Goal: Transaction & Acquisition: Purchase product/service

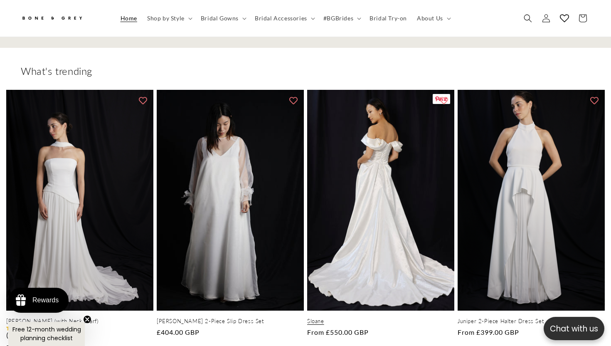
scroll to position [0, 1834]
click at [385, 318] on link "Sloane" at bounding box center [380, 321] width 147 height 7
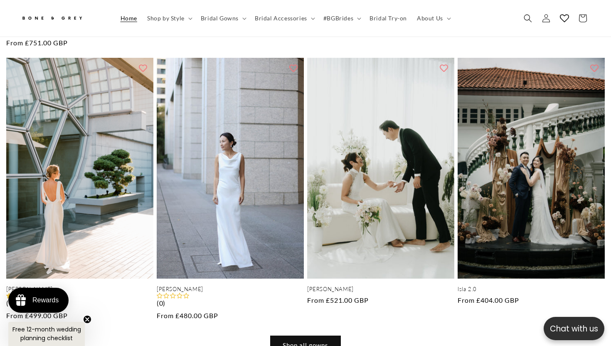
scroll to position [644, 0]
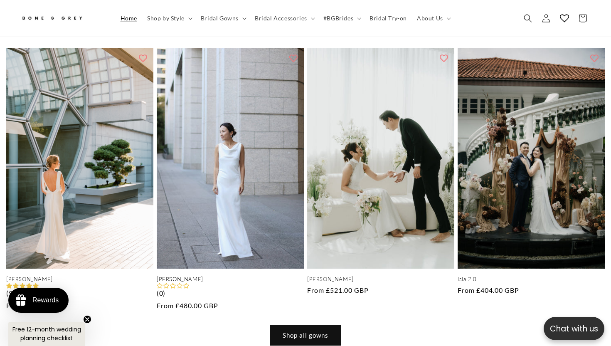
click at [311, 326] on link "Shop all gowns" at bounding box center [305, 336] width 71 height 20
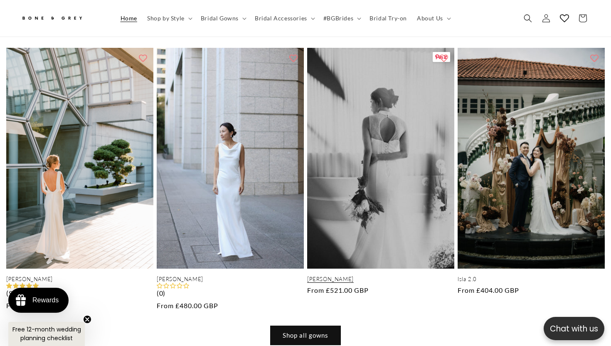
scroll to position [0, 0]
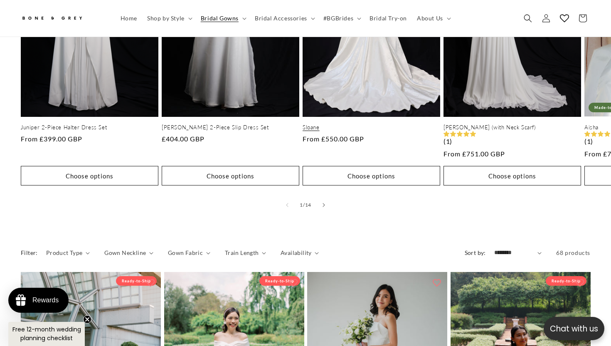
scroll to position [416, 0]
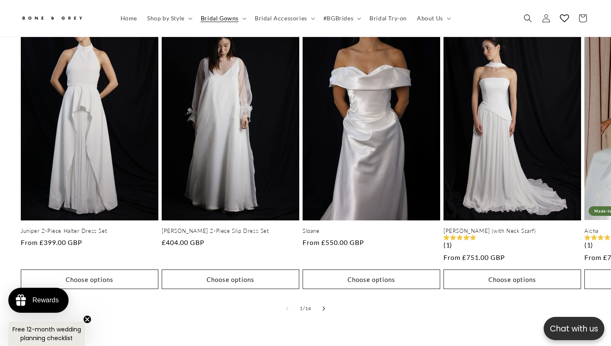
click at [323, 307] on icon "Slide right" at bounding box center [324, 309] width 2 height 4
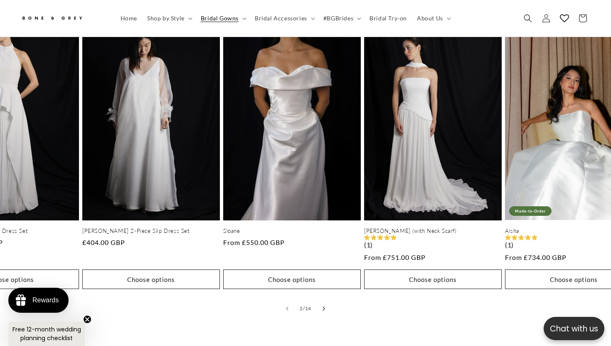
scroll to position [0, 141]
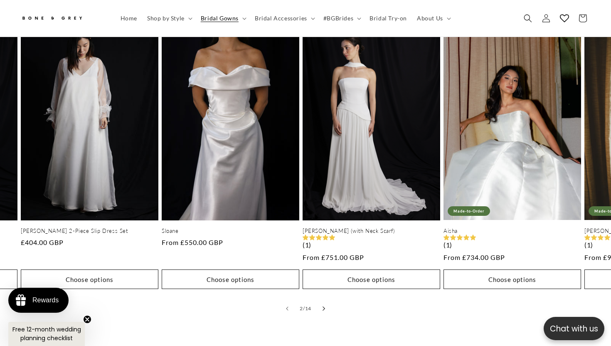
click at [323, 307] on icon "Slide right" at bounding box center [324, 309] width 2 height 4
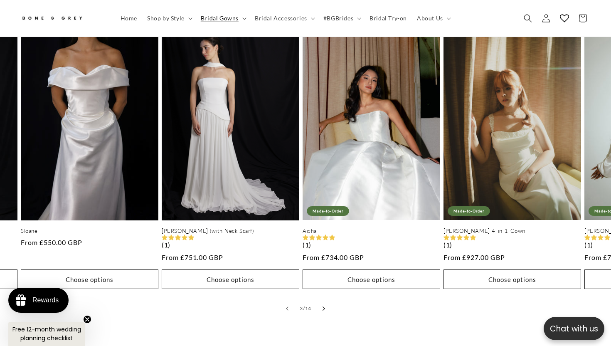
scroll to position [0, 0]
click at [323, 307] on icon "Slide right" at bounding box center [324, 309] width 2 height 4
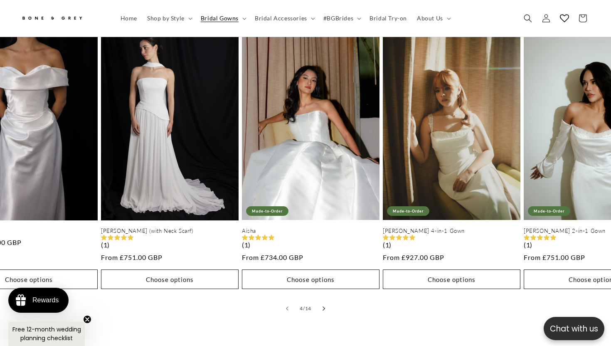
scroll to position [0, 423]
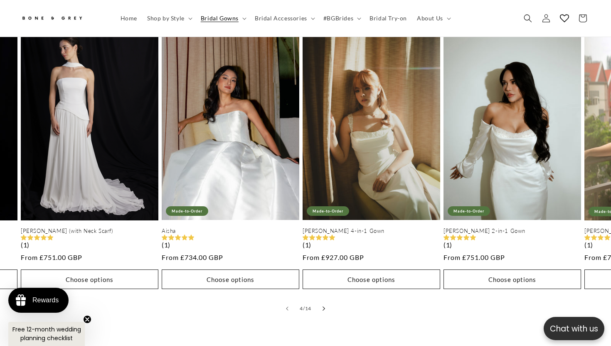
click at [323, 307] on icon "Slide right" at bounding box center [324, 309] width 2 height 4
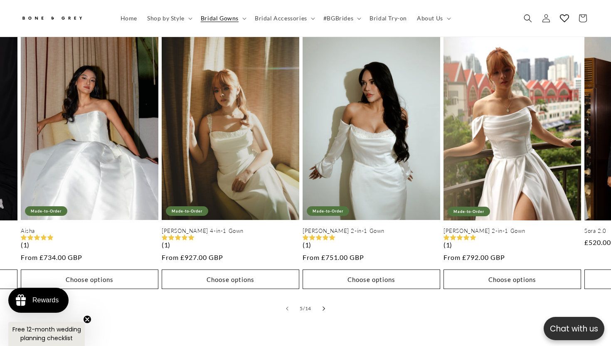
click at [323, 307] on icon "Slide right" at bounding box center [324, 309] width 2 height 4
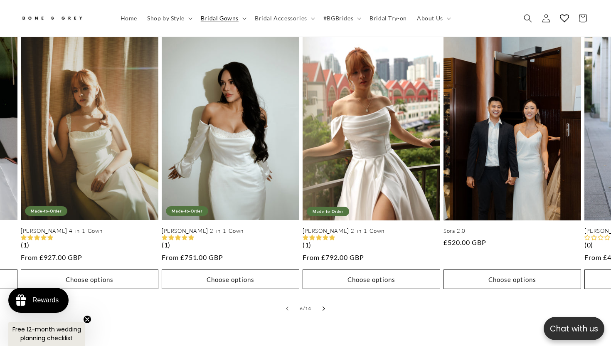
scroll to position [0, 207]
click at [323, 307] on icon "Slide right" at bounding box center [324, 309] width 2 height 4
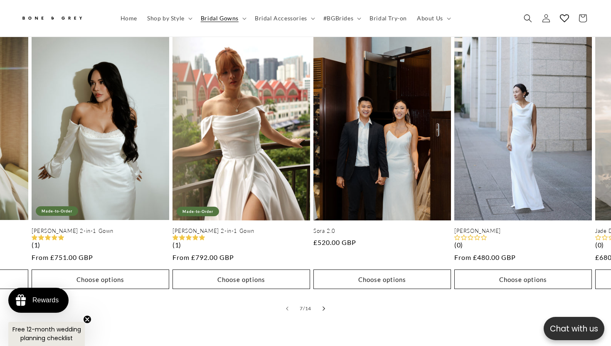
scroll to position [0, 846]
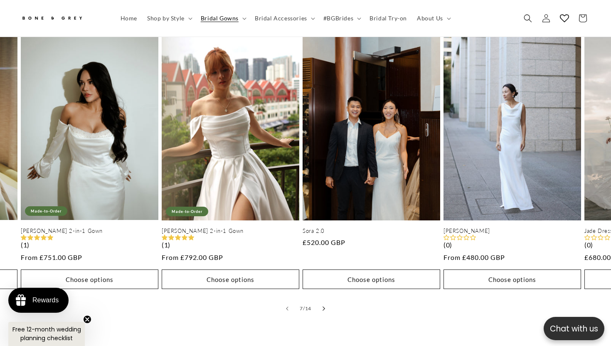
click at [323, 307] on icon "Slide right" at bounding box center [324, 309] width 2 height 4
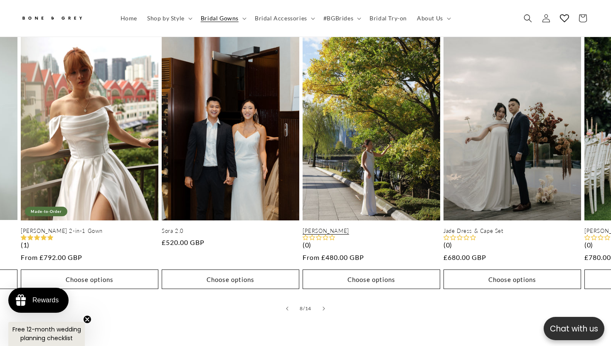
scroll to position [0, 414]
click at [369, 228] on link "Emma" at bounding box center [372, 231] width 138 height 7
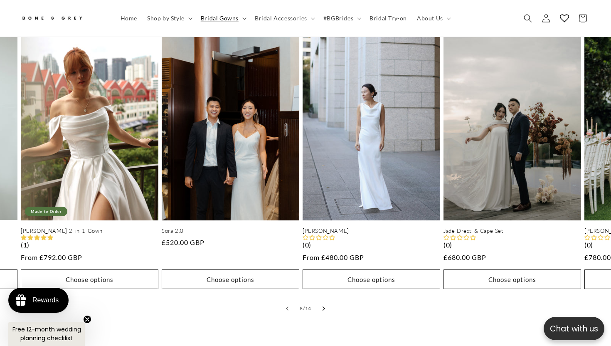
click at [320, 299] on button "Slide right" at bounding box center [324, 308] width 18 height 18
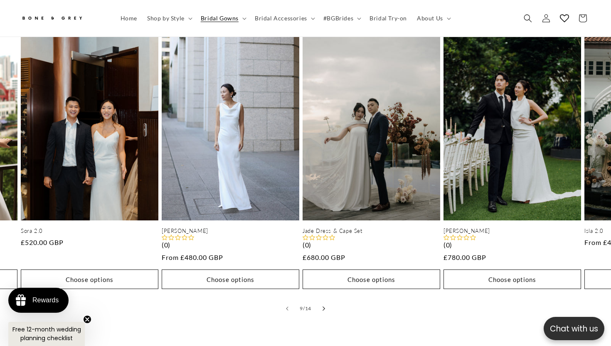
click at [320, 299] on button "Slide right" at bounding box center [324, 308] width 18 height 18
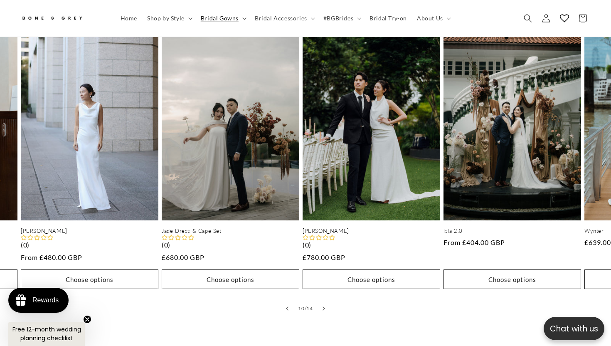
scroll to position [0, 0]
click at [324, 307] on icon "Slide right" at bounding box center [324, 309] width 3 height 5
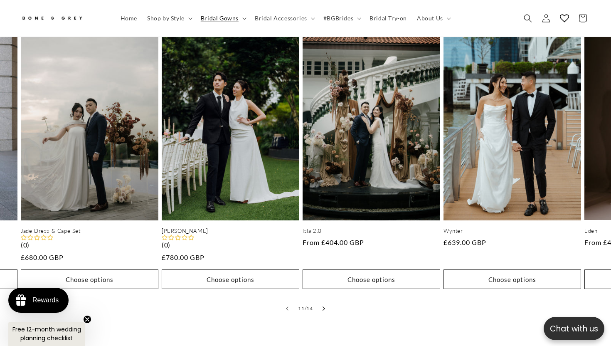
scroll to position [0, 207]
click at [242, 20] on summary "Bridal Gowns" at bounding box center [223, 18] width 54 height 17
click at [288, 306] on div "New in Juniper 2-Piece Halter Dress Set Juniper 2-Piece Halter Dress Set Regula…" at bounding box center [305, 152] width 611 height 359
click at [328, 299] on button "Slide right" at bounding box center [324, 308] width 18 height 18
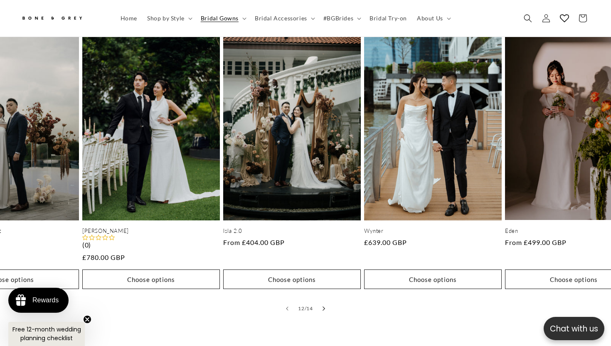
scroll to position [0, 1551]
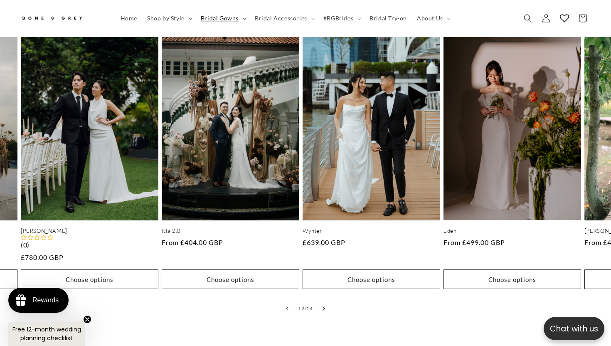
click at [328, 299] on button "Slide right" at bounding box center [324, 308] width 18 height 18
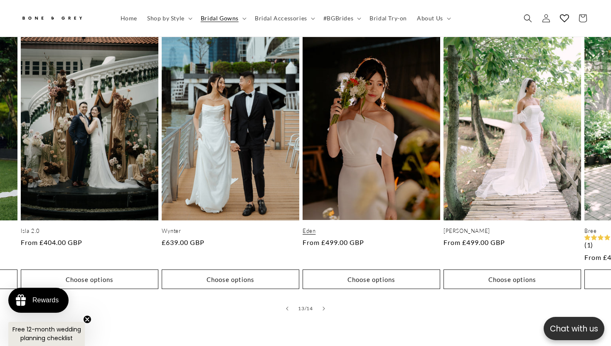
scroll to position [0, 0]
click at [372, 228] on link "Eden" at bounding box center [372, 231] width 138 height 7
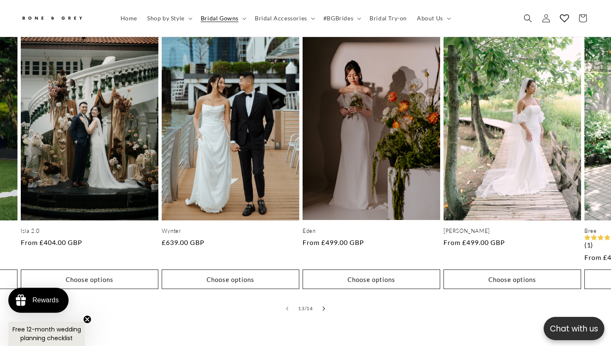
click at [322, 299] on button "Slide right" at bounding box center [324, 308] width 18 height 18
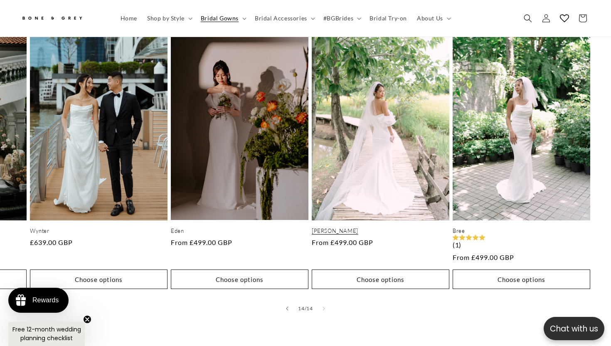
scroll to position [0, 207]
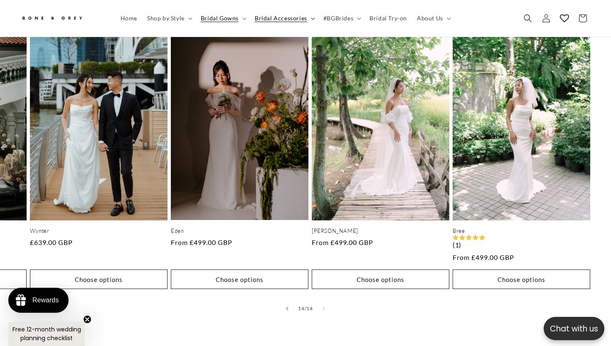
click at [311, 19] on icon at bounding box center [313, 18] width 4 height 2
click at [357, 18] on icon at bounding box center [359, 18] width 4 height 2
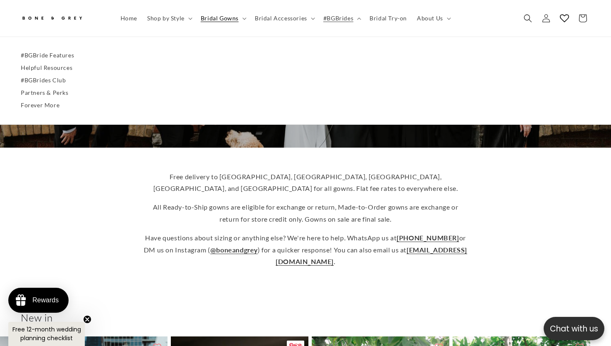
scroll to position [0, 0]
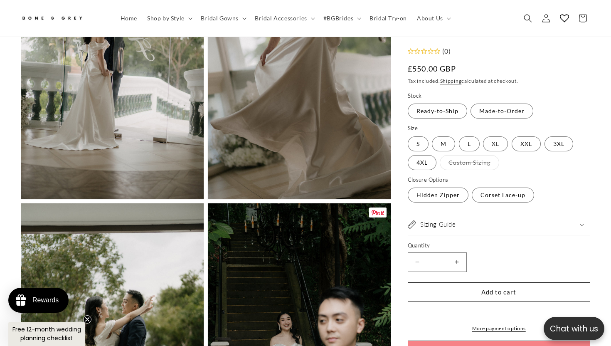
scroll to position [1284, 0]
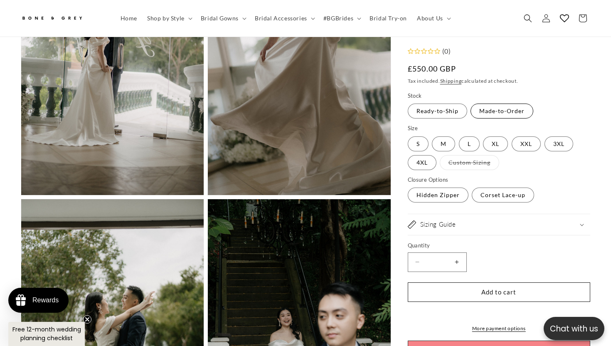
click at [516, 117] on label "Made-to-Order Variant sold out or unavailable" at bounding box center [502, 111] width 63 height 15
click at [441, 110] on label "Ready-to-Ship Variant sold out or unavailable" at bounding box center [437, 111] width 59 height 15
